Goal: Task Accomplishment & Management: Use online tool/utility

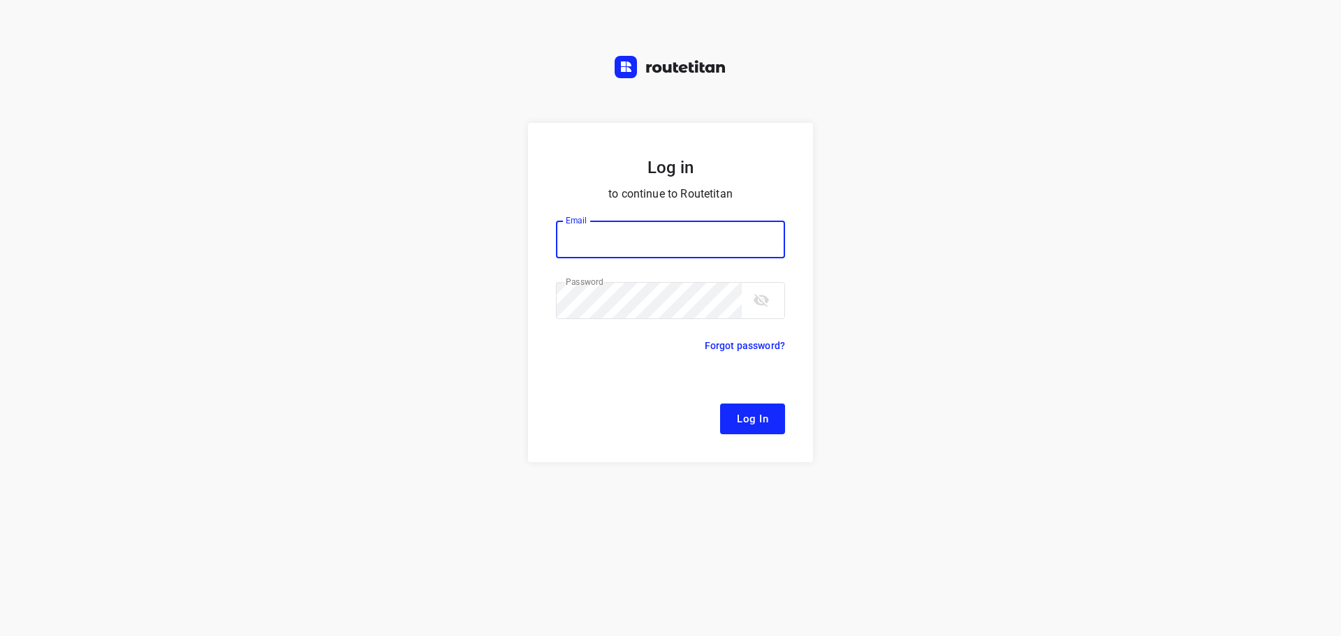
type input "[EMAIL_ADDRESS][DOMAIN_NAME]"
click at [753, 419] on span "Log In" at bounding box center [752, 419] width 31 height 18
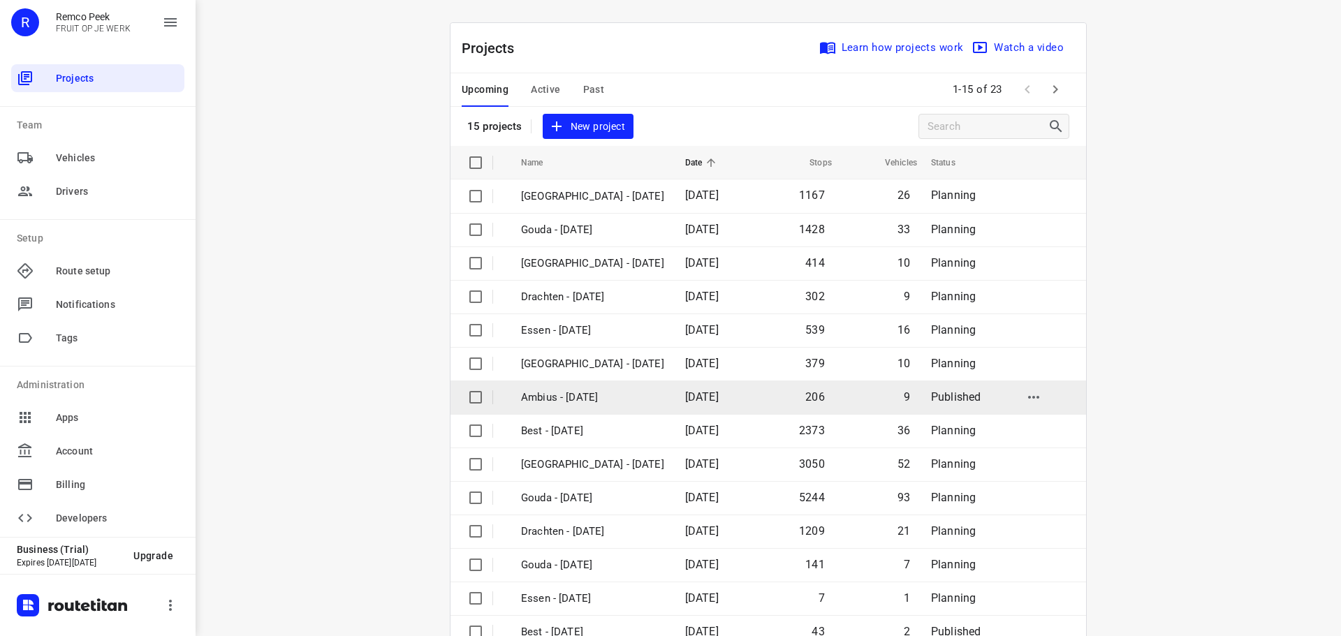
scroll to position [70, 0]
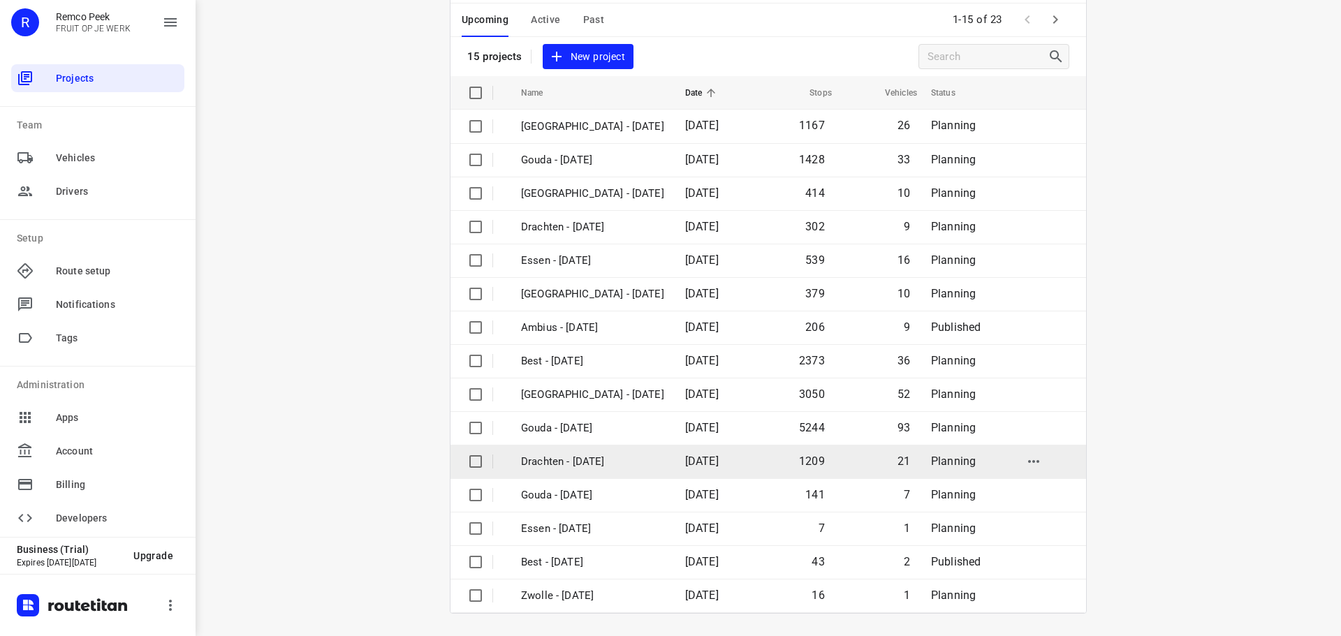
click at [579, 458] on p "Drachten - [DATE]" at bounding box center [592, 462] width 143 height 16
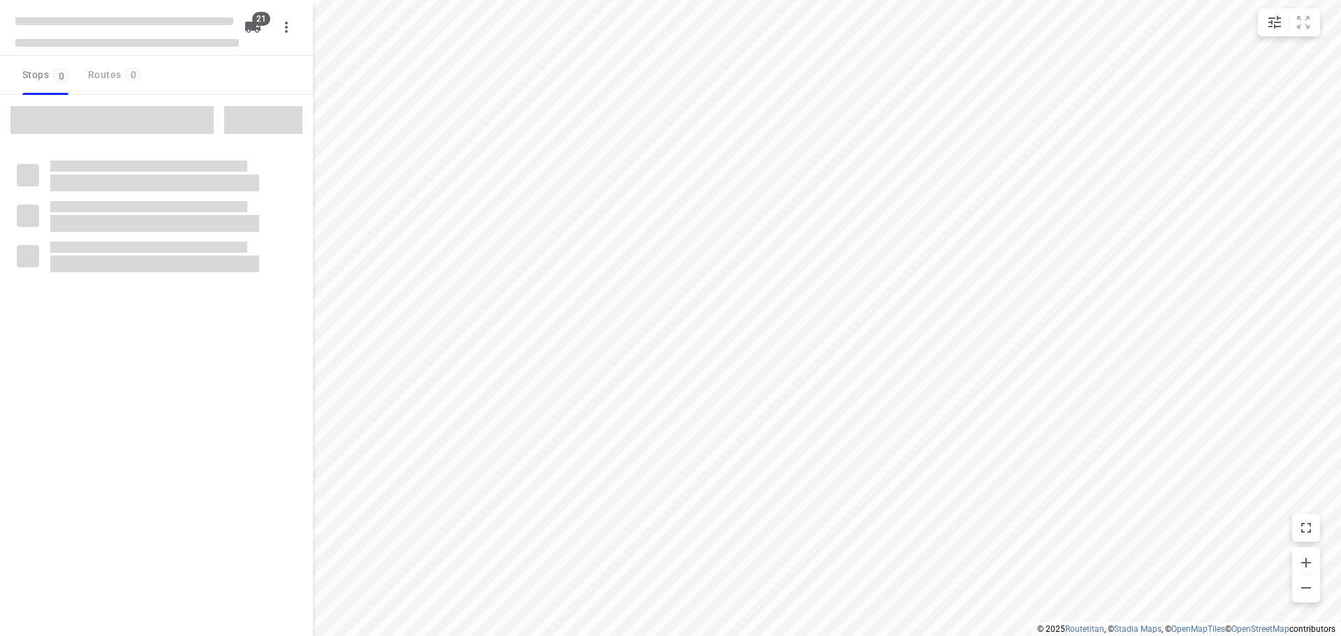
checkbox input "true"
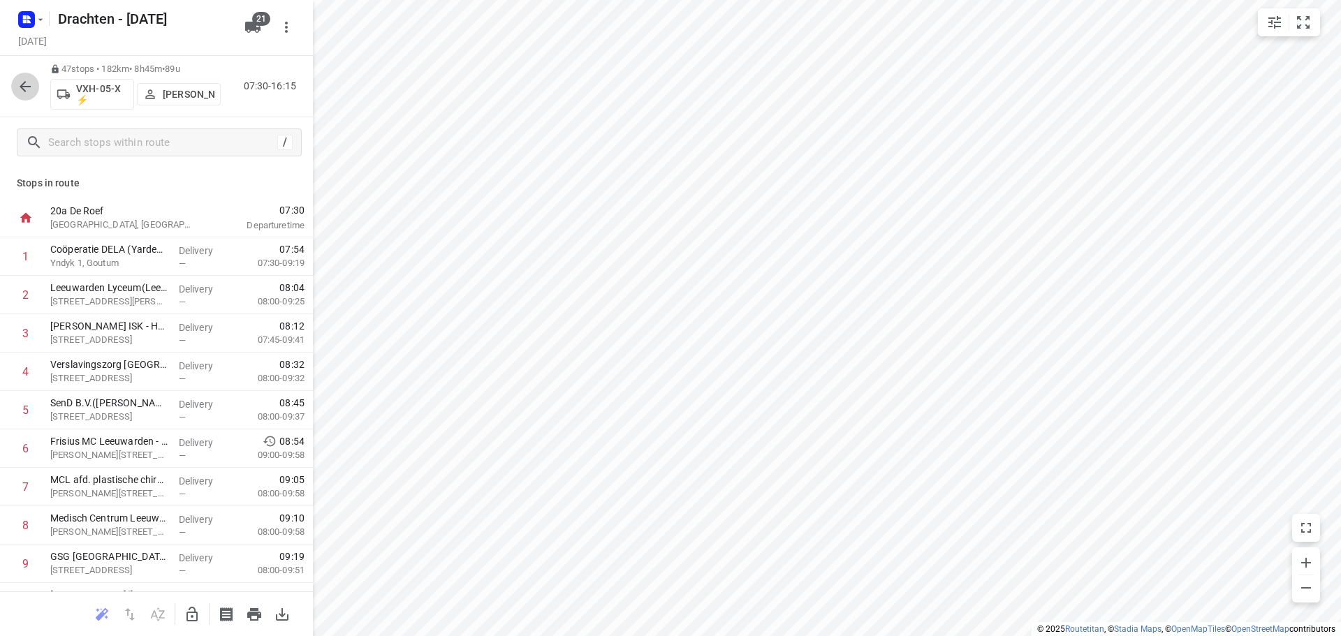
click at [20, 85] on icon "button" at bounding box center [25, 86] width 17 height 17
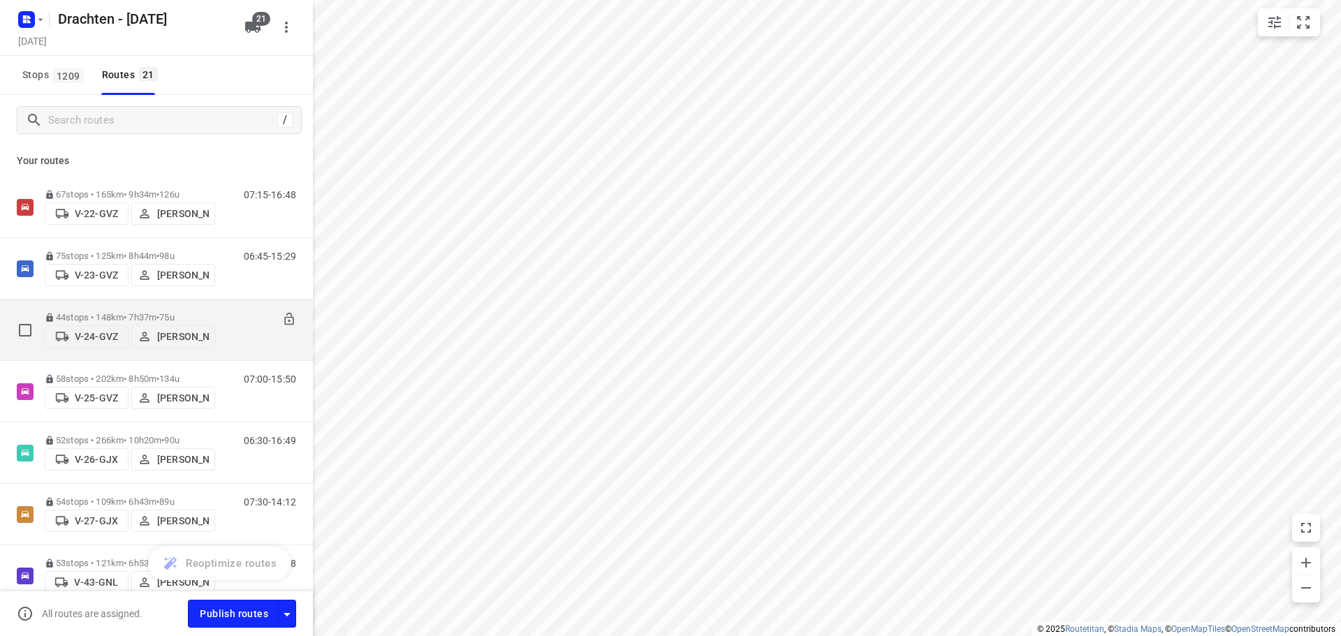
click at [159, 305] on div "44 stops • 148km • 7h37m • 75u V-24-GVZ [PERSON_NAME]" at bounding box center [130, 330] width 170 height 50
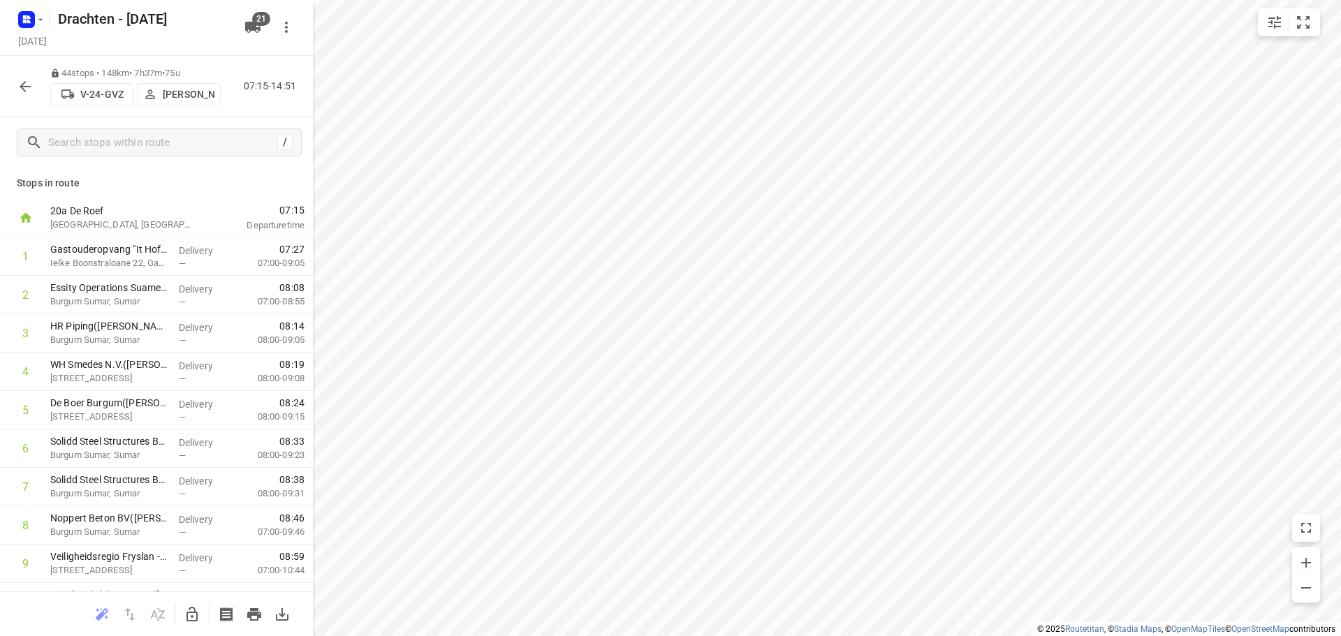
click at [31, 84] on icon "button" at bounding box center [25, 86] width 17 height 17
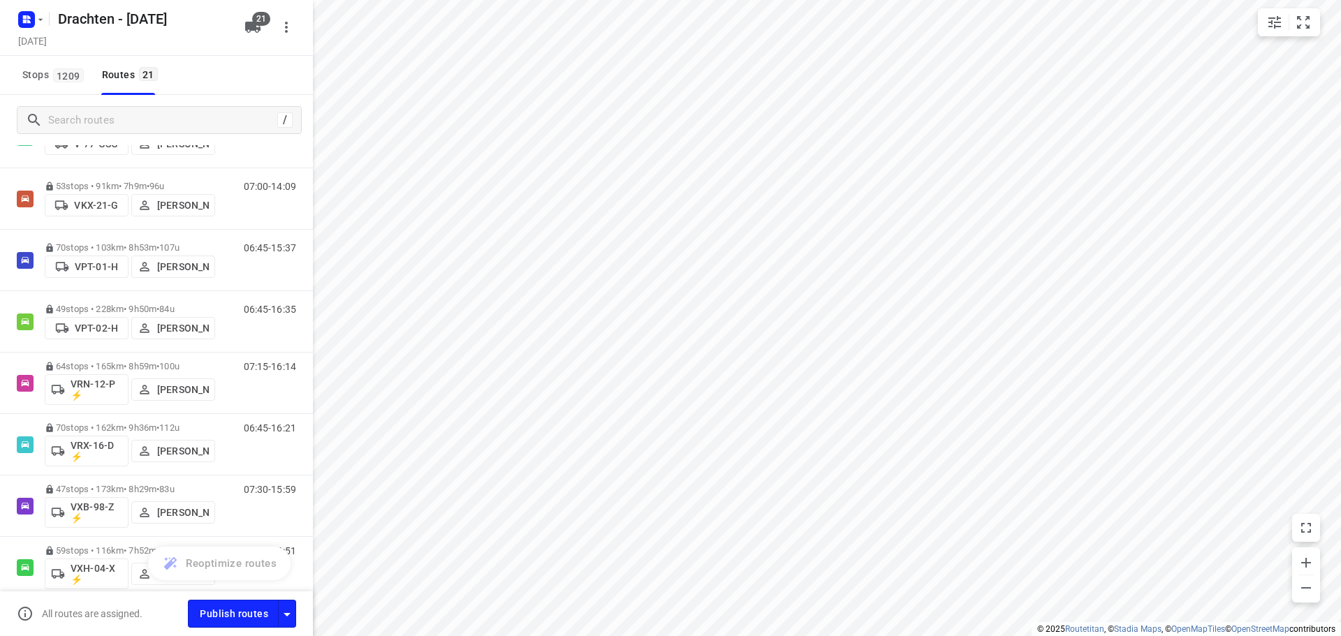
scroll to position [838, 0]
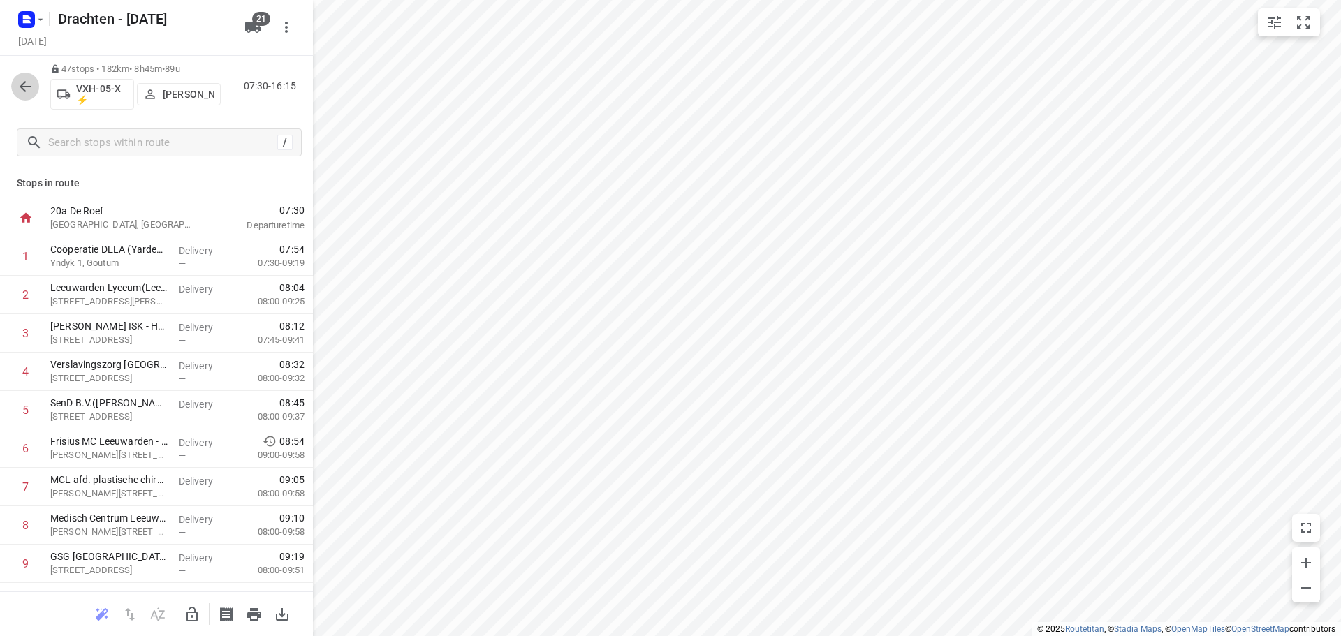
click at [22, 87] on icon "button" at bounding box center [25, 86] width 11 height 11
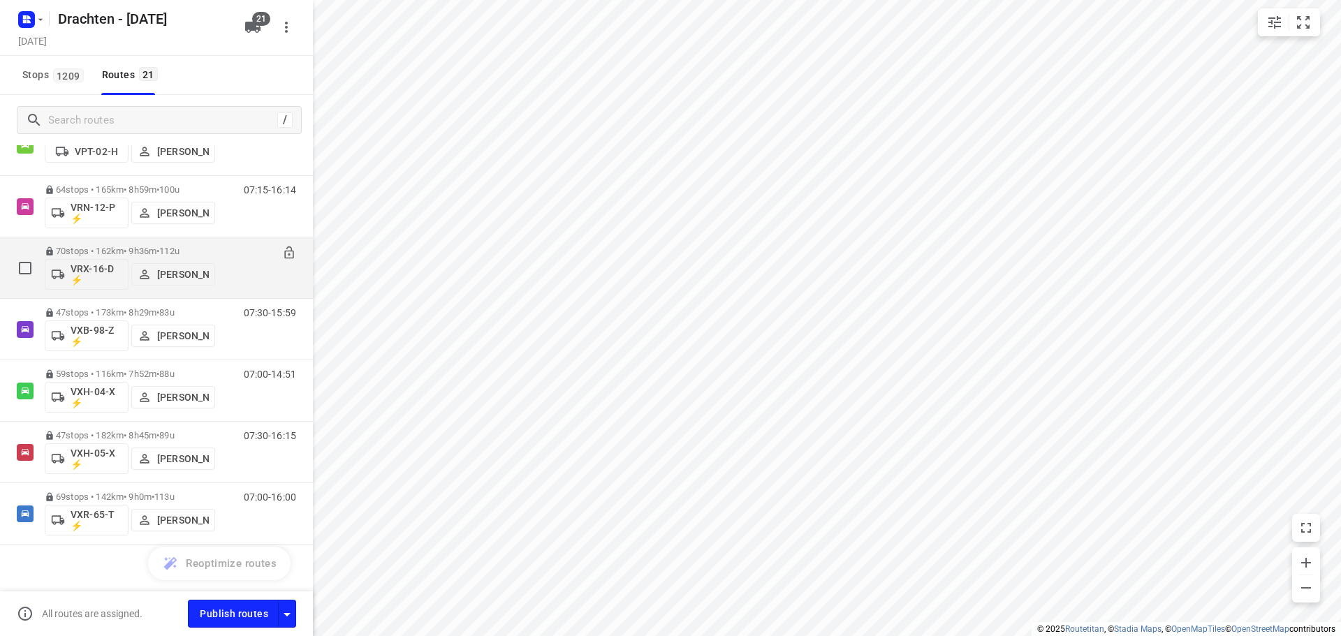
scroll to position [932, 0]
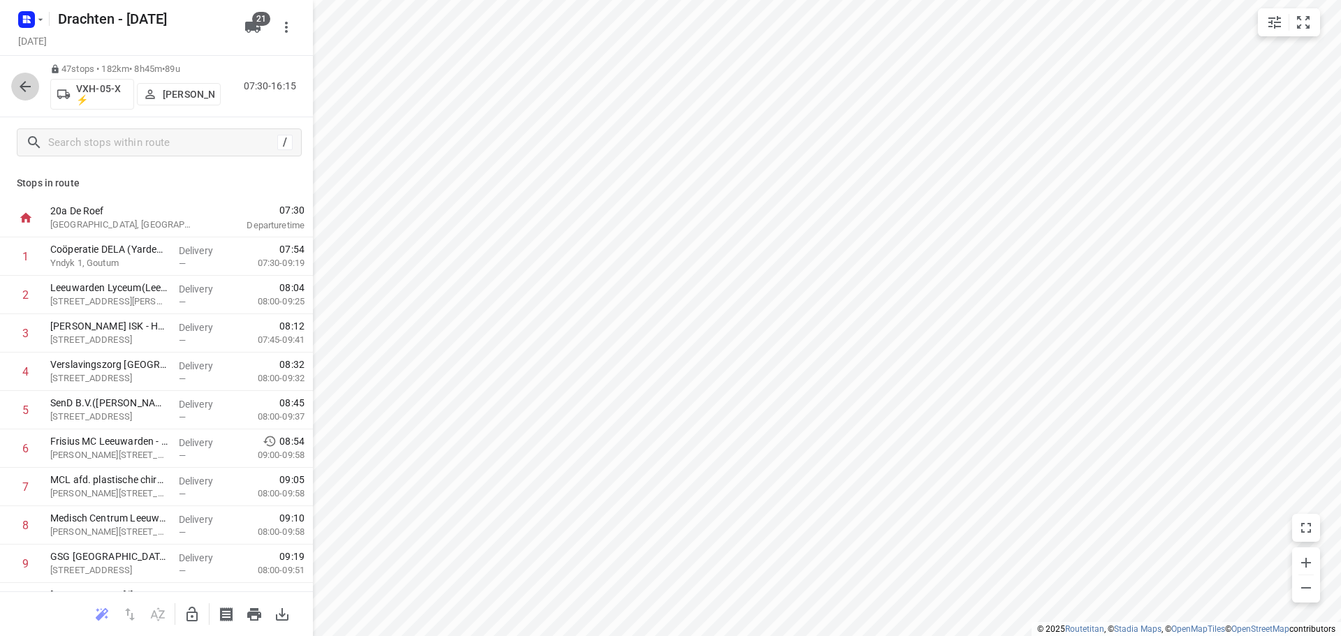
click at [26, 78] on icon "button" at bounding box center [25, 86] width 17 height 17
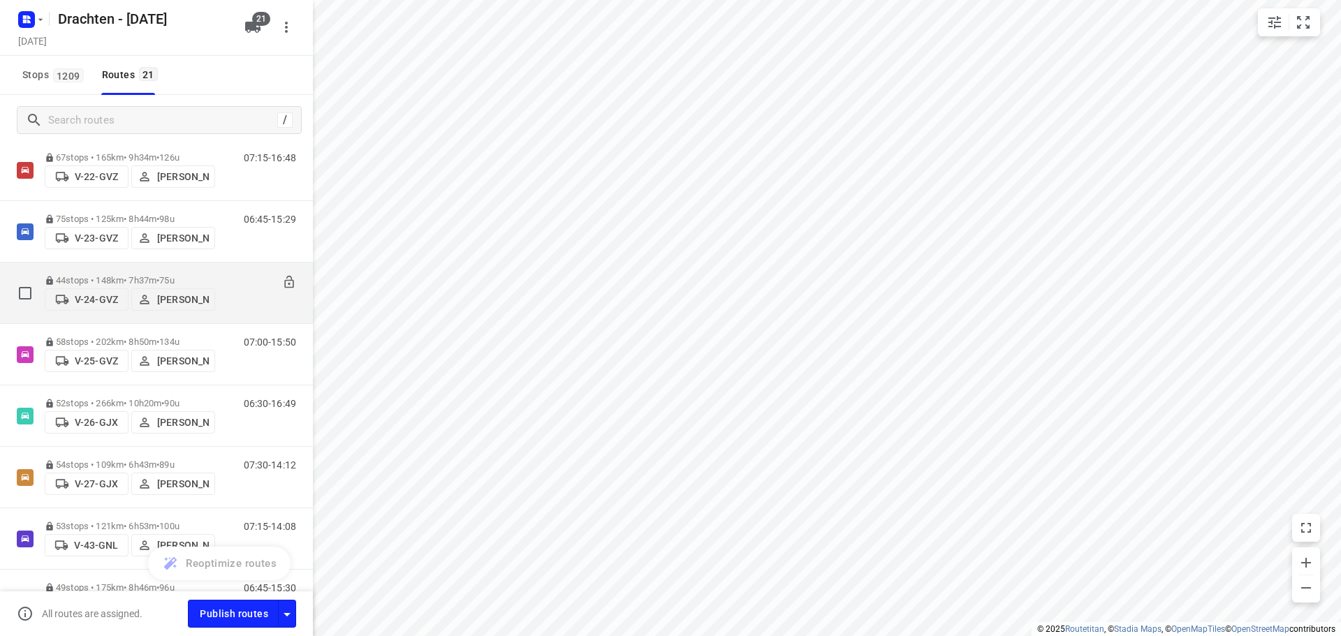
scroll to position [0, 0]
